Goal: Task Accomplishment & Management: Manage account settings

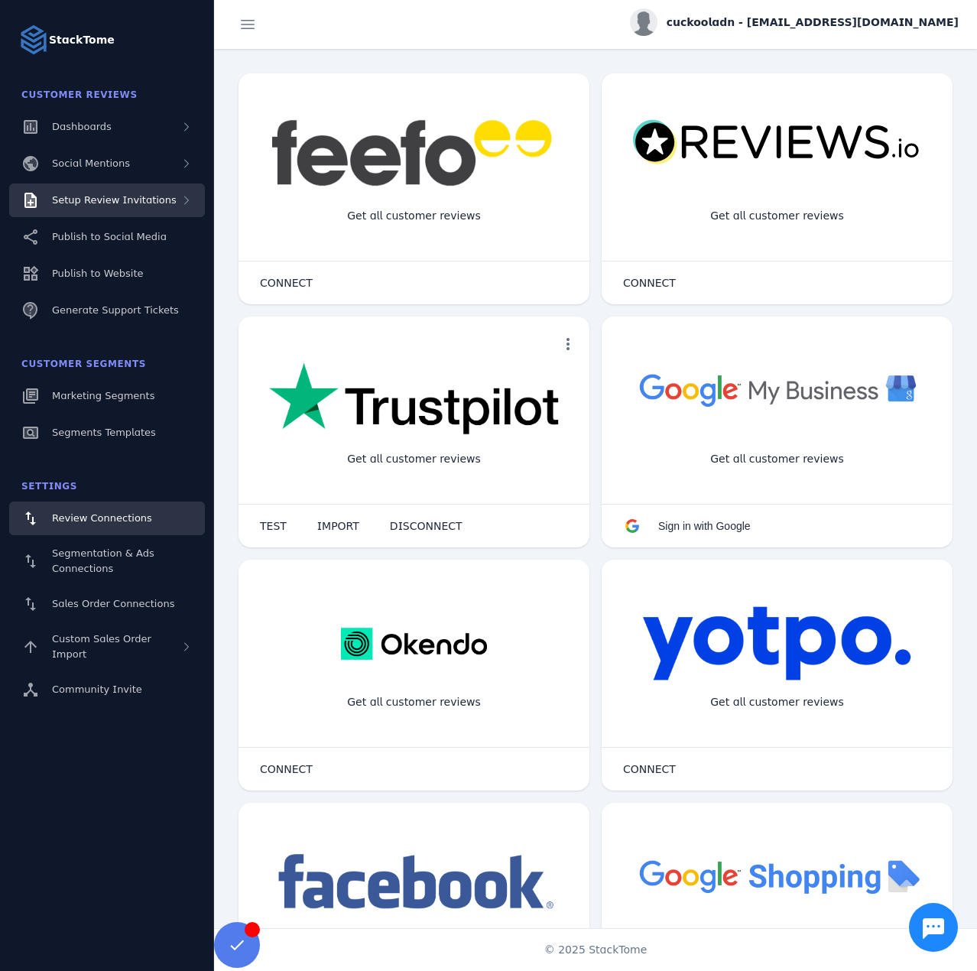
click at [153, 197] on span "Setup Review Invitations" at bounding box center [114, 199] width 125 height 11
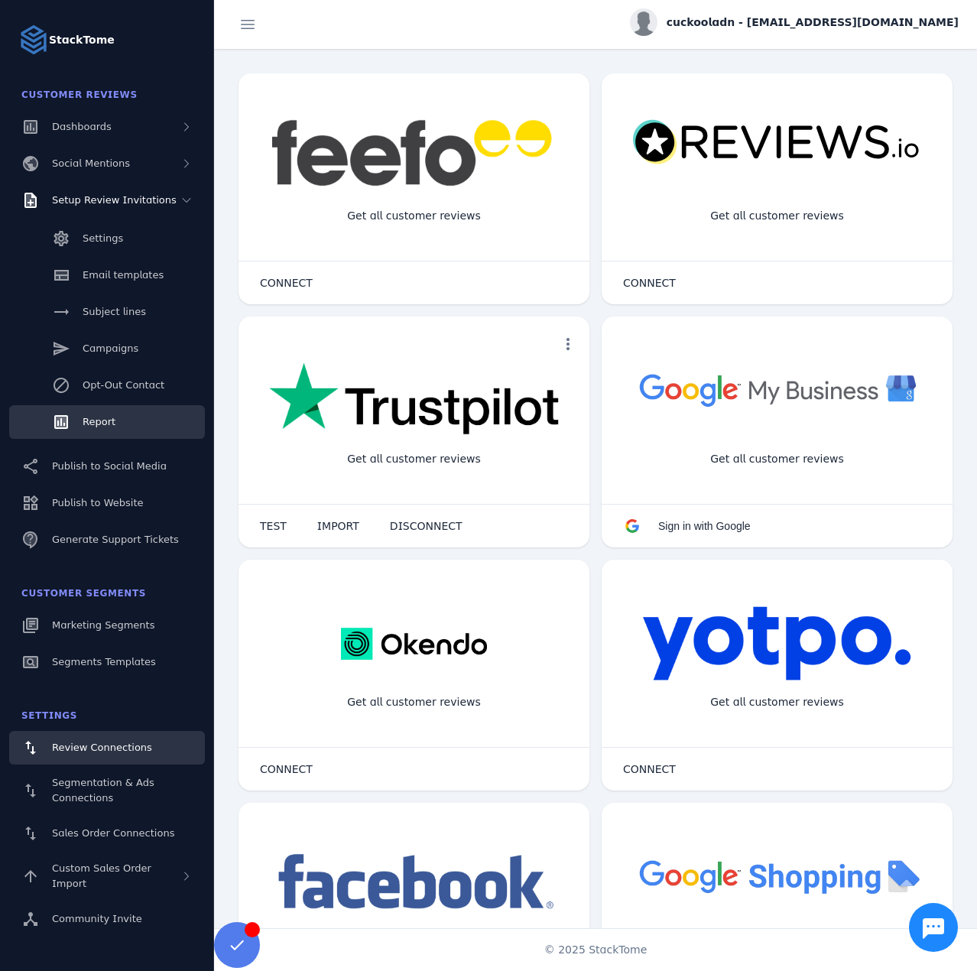
click at [89, 419] on span "Report" at bounding box center [99, 421] width 33 height 11
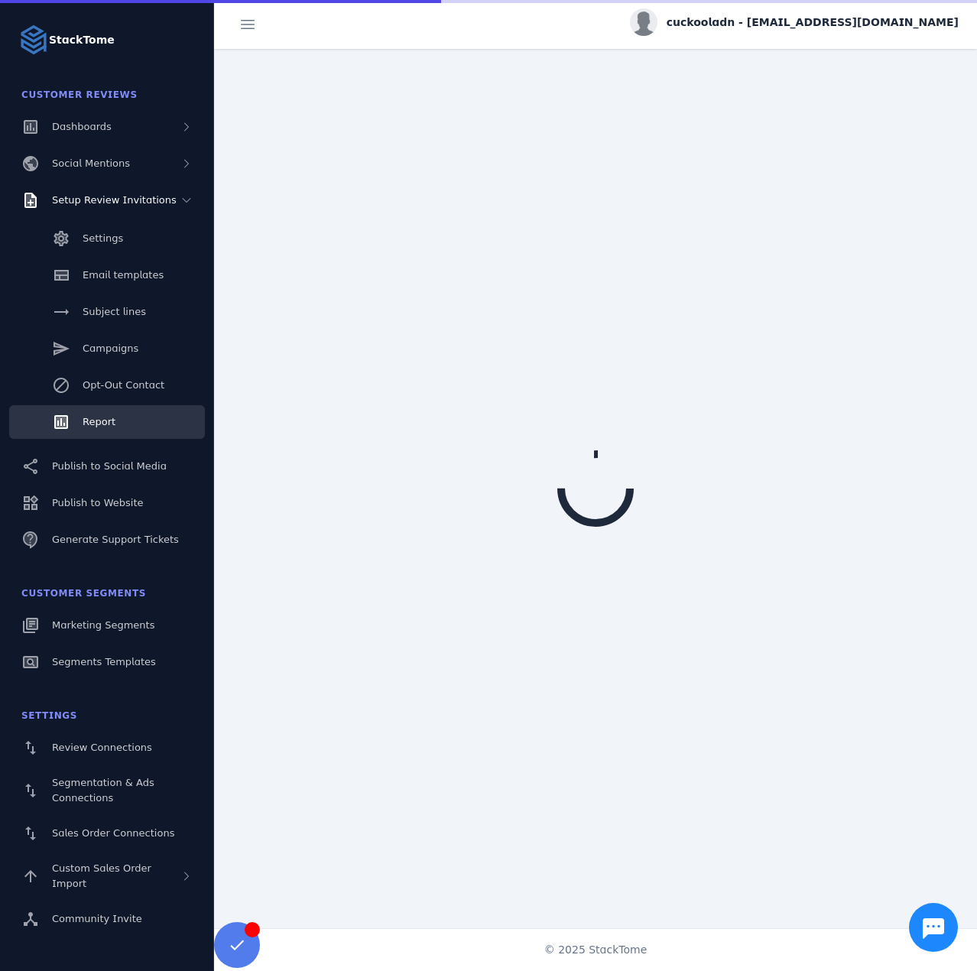
click at [792, 21] on span "cuckooladn - [EMAIL_ADDRESS][DOMAIN_NAME]" at bounding box center [813, 23] width 292 height 16
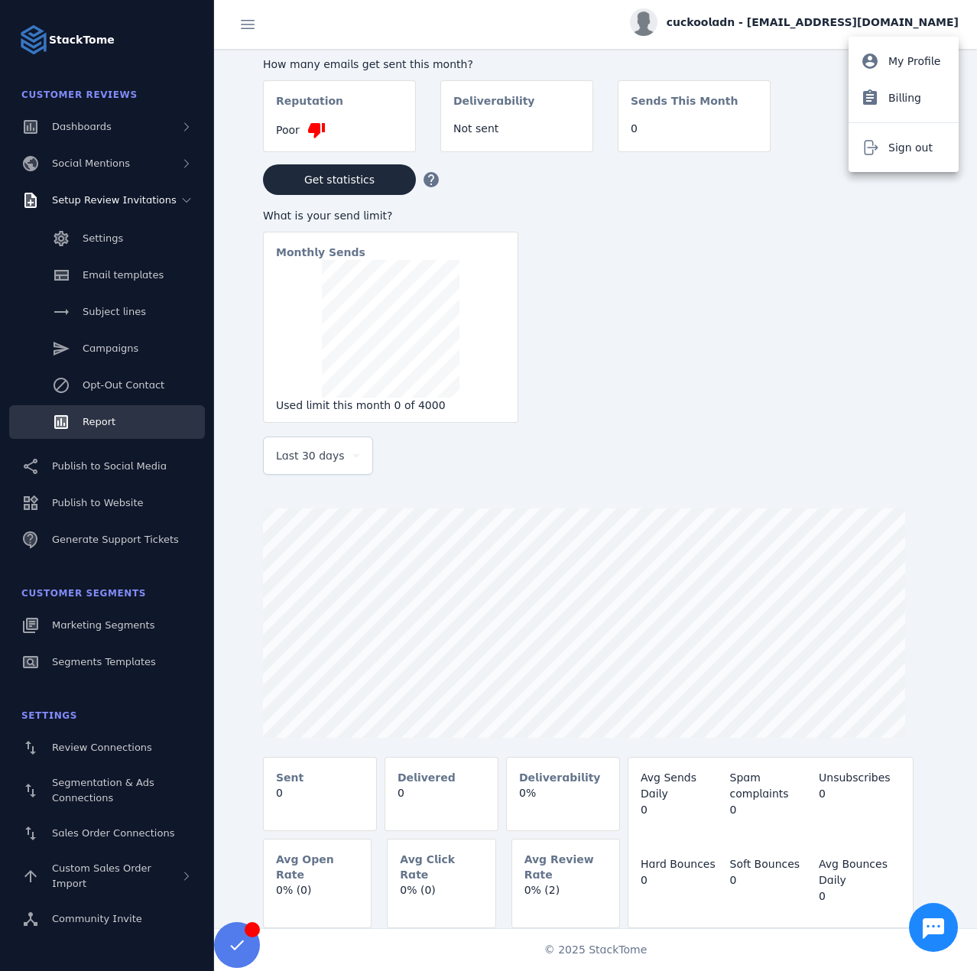
click at [903, 142] on span "Sign out" at bounding box center [910, 147] width 44 height 18
